Goal: Use online tool/utility: Use online tool/utility

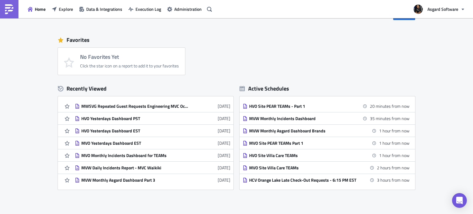
scroll to position [31, 0]
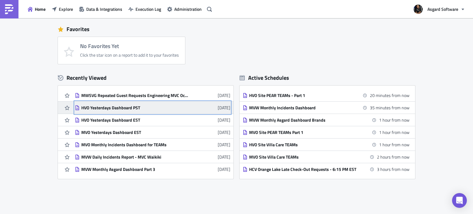
click at [103, 108] on div "HVO Yesterdays Dashboard PST" at bounding box center [135, 108] width 108 height 6
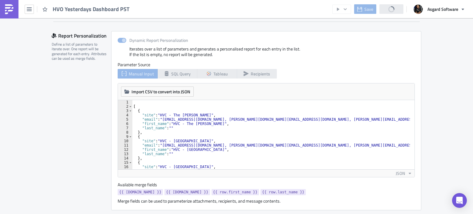
scroll to position [154, 0]
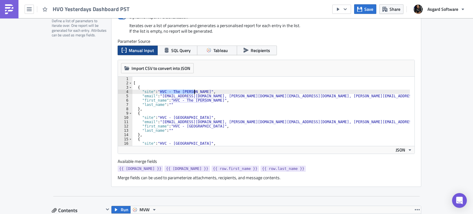
drag, startPoint x: 156, startPoint y: 91, endPoint x: 192, endPoint y: 91, distance: 35.7
click at [192, 91] on div "[ { "site" : "HVC - The [PERSON_NAME]" , "email" : "[EMAIL_ADDRESS][DOMAIN_NAME…" at bounding box center [320, 113] width 376 height 73
click at [158, 97] on div "[ { "site" : "HVC - The [PERSON_NAME]" , "email" : "[EMAIL_ADDRESS][DOMAIN_NAME…" at bounding box center [320, 113] width 376 height 73
type textarea ""email": "[EMAIL_ADDRESS][DOMAIN_NAME], [PERSON_NAME][DOMAIN_NAME][EMAIL_ADDRES…"
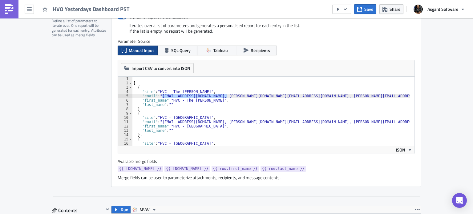
drag, startPoint x: 159, startPoint y: 96, endPoint x: 224, endPoint y: 96, distance: 65.0
click at [224, 96] on div "[ { "site" : "HVC - The [PERSON_NAME]" , "email" : "[EMAIL_ADDRESS][DOMAIN_NAME…" at bounding box center [320, 113] width 376 height 73
click at [238, 97] on div "[ { "site" : "HVC - The [PERSON_NAME]" , "email" : "[EMAIL_ADDRESS][DOMAIN_NAME…" at bounding box center [320, 113] width 376 height 73
click at [318, 97] on div "[ { "site" : "HVC - The [PERSON_NAME]" , "email" : "[EMAIL_ADDRESS][DOMAIN_NAME…" at bounding box center [320, 113] width 376 height 73
click at [382, 97] on div "[ { "site" : "HVC - The [PERSON_NAME]" , "email" : "[EMAIL_ADDRESS][DOMAIN_NAME…" at bounding box center [320, 113] width 376 height 73
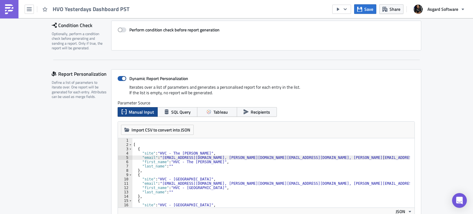
scroll to position [0, 0]
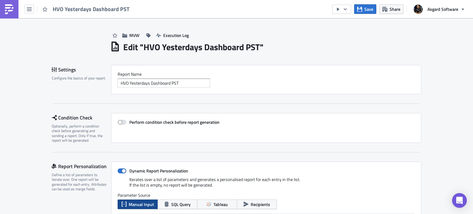
click at [70, 13] on div "HVO Yesterdays Dashboard PST" at bounding box center [91, 9] width 77 height 7
click at [14, 9] on img at bounding box center [9, 9] width 10 height 10
